Goal: Find specific page/section: Find specific page/section

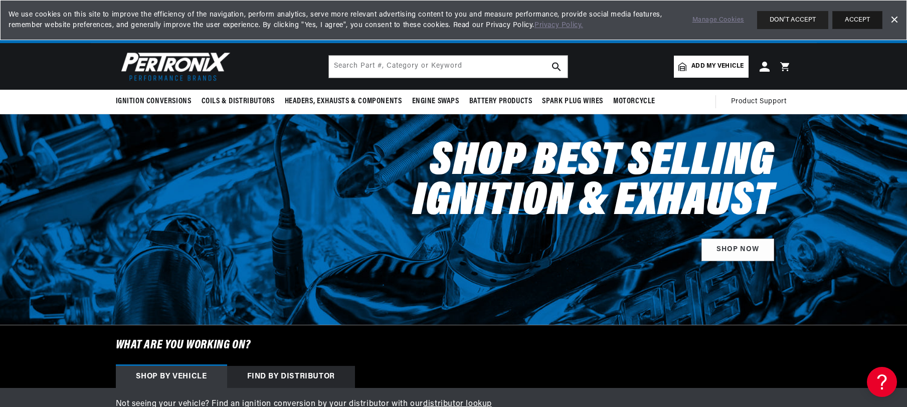
click at [859, 19] on button "ACCEPT" at bounding box center [857, 20] width 50 height 18
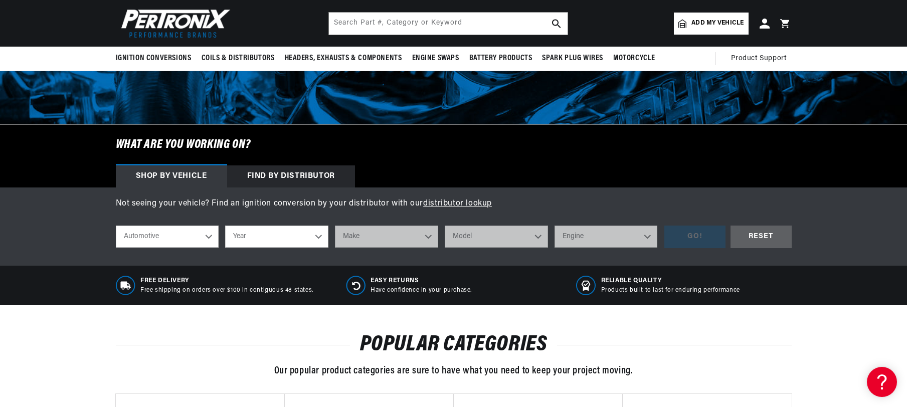
scroll to position [0, 304]
click at [207, 237] on select "Automotive Agricultural Industrial Marine Motorcycle" at bounding box center [167, 237] width 103 height 22
click at [116, 226] on select "Automotive Agricultural Industrial Marine Motorcycle" at bounding box center [167, 237] width 103 height 22
click at [319, 233] on select "Year [DATE] 2025 2024 2023 2022 2021 2020 2019 2018 2017 2016 2015 2014 2013 20…" at bounding box center [276, 237] width 103 height 22
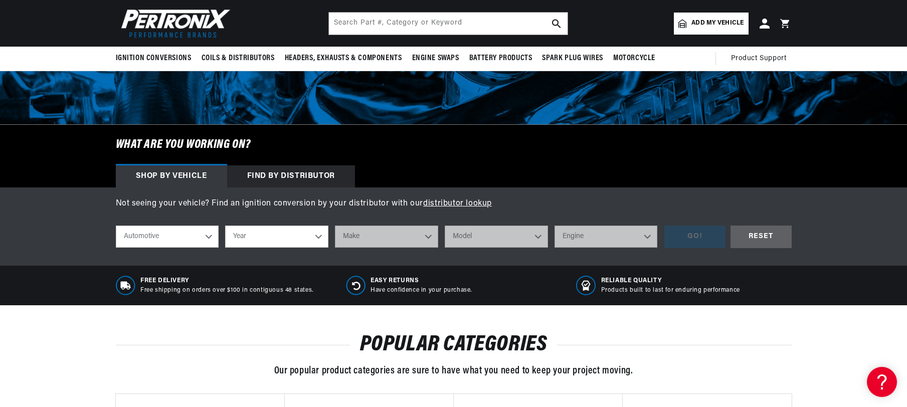
click at [197, 172] on div "Shop by vehicle" at bounding box center [171, 176] width 111 height 22
click at [304, 235] on select "Year [DATE] 2025 2024 2023 2022 2021 2020 2019 2018 2017 2016 2015 2014 2013 20…" at bounding box center [276, 237] width 103 height 22
select select "1980"
click at [225, 226] on select "Year [DATE] 2025 2024 2023 2022 2021 2020 2019 2018 2017 2016 2015 2014 2013 20…" at bounding box center [276, 237] width 103 height 22
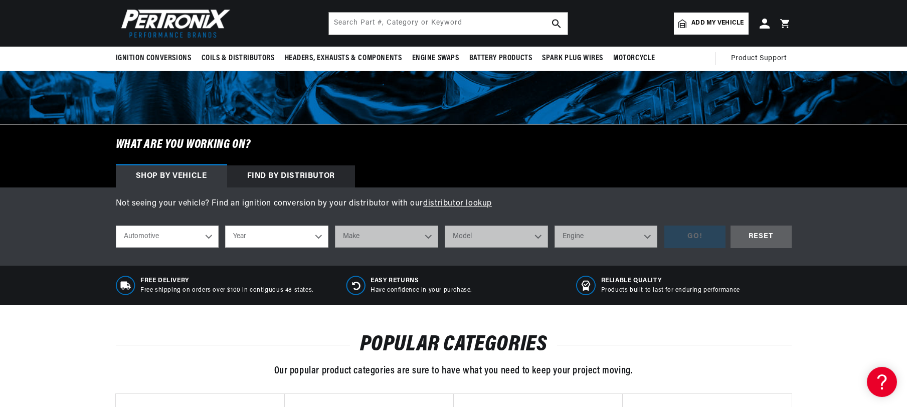
select select "1980"
click at [401, 235] on select "Make Alfa Romeo American Motors Audi Avanti Buick Cadillac Checker Chevrolet Ch…" at bounding box center [386, 237] width 103 height 22
click at [489, 186] on div "Shop by vehicle Find by Distributor" at bounding box center [454, 176] width 726 height 22
